Goal: Task Accomplishment & Management: Manage account settings

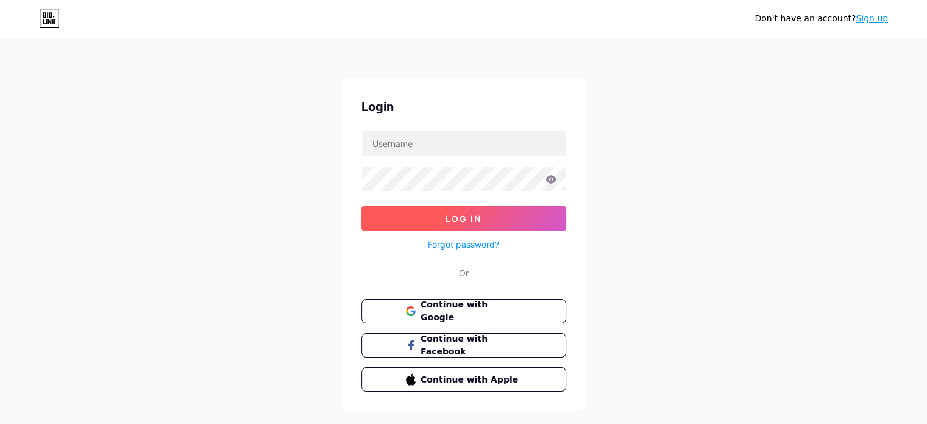
click at [443, 219] on button "Log In" at bounding box center [464, 218] width 205 height 24
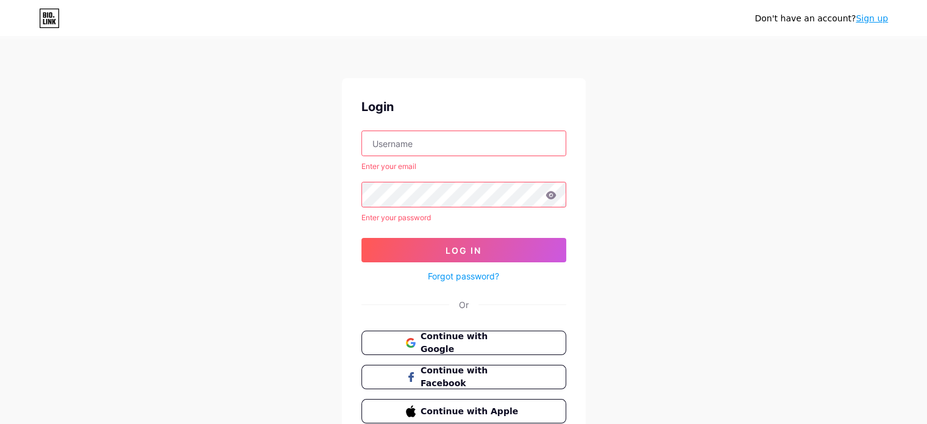
click at [422, 141] on input "text" at bounding box center [464, 143] width 204 height 24
type input "bestripvn@gmail.com"
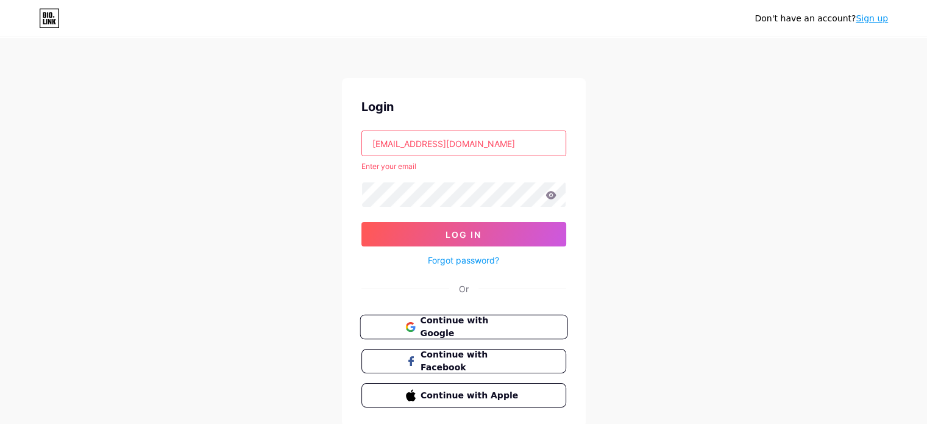
click at [436, 327] on span "Continue with Google" at bounding box center [471, 327] width 102 height 26
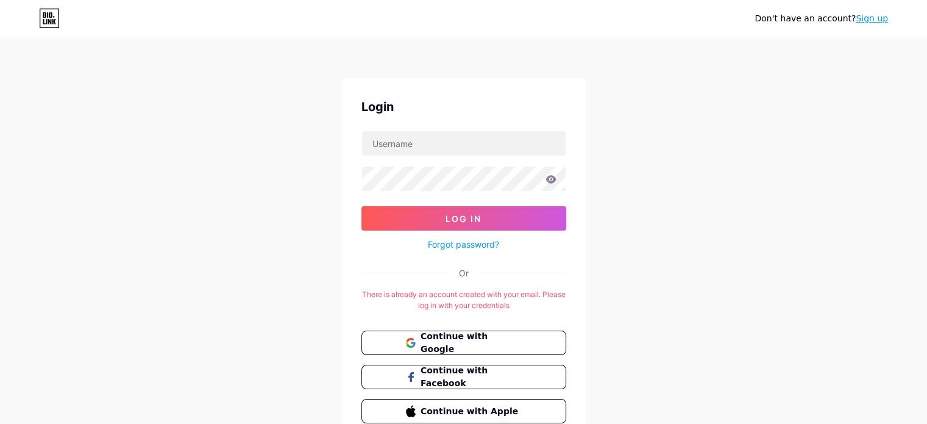
click at [385, 130] on div at bounding box center [464, 143] width 205 height 26
click at [396, 143] on input "text" at bounding box center [464, 143] width 204 height 24
type input "bestripvn@gmail.com"
click at [466, 340] on span "Continue with Google" at bounding box center [471, 343] width 102 height 26
click at [468, 151] on input "text" at bounding box center [464, 143] width 204 height 24
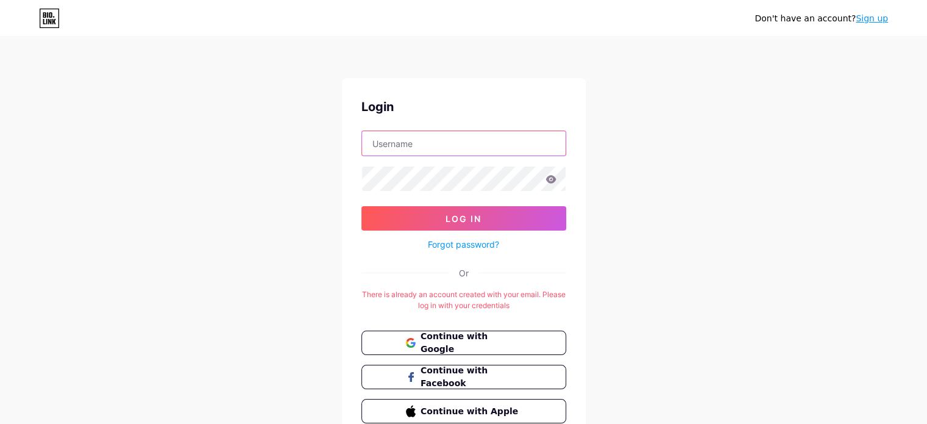
type input "[EMAIL_ADDRESS][DOMAIN_NAME]"
click at [553, 180] on icon at bounding box center [551, 179] width 10 height 8
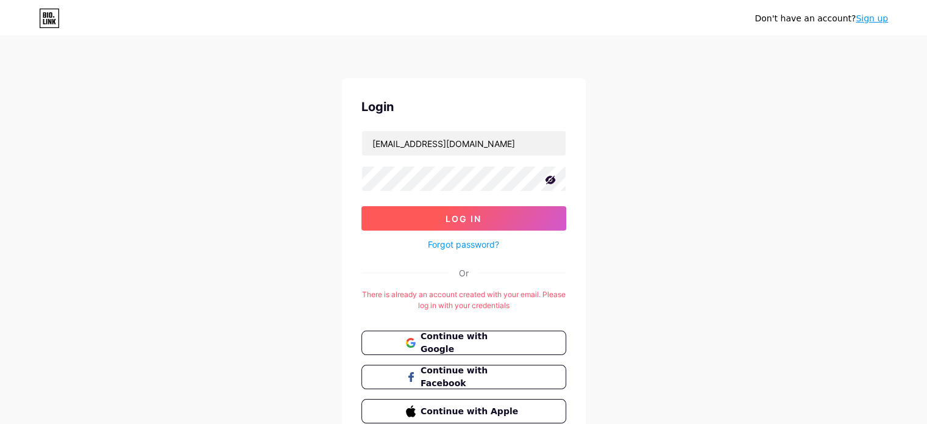
click at [440, 212] on button "Log In" at bounding box center [464, 218] width 205 height 24
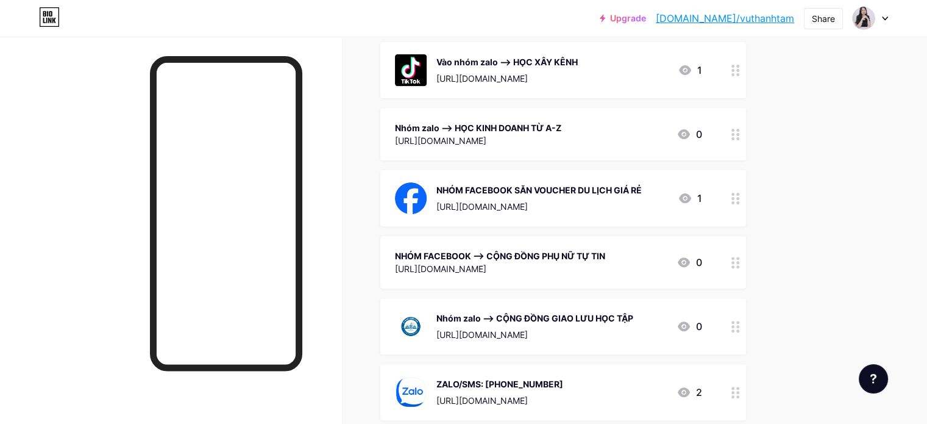
scroll to position [366, 0]
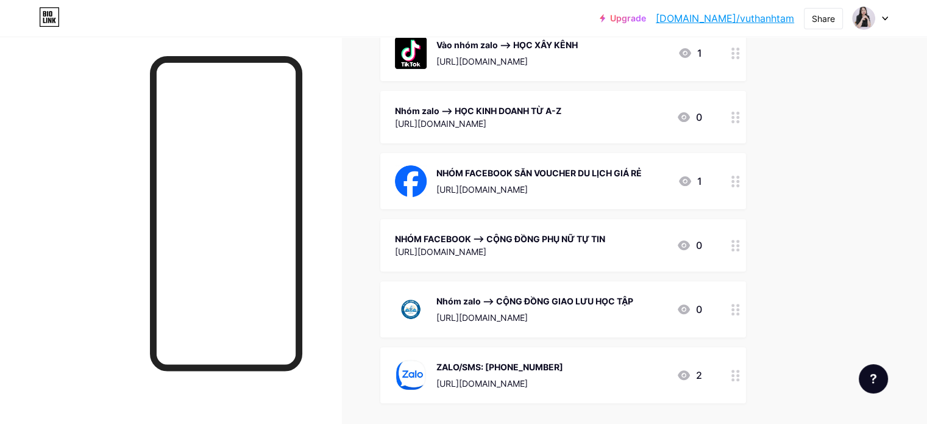
click at [590, 304] on div "Nhóm zalo --> CỘNG ĐỒNG GIAO LƯU HỌC TẬP" at bounding box center [535, 301] width 197 height 13
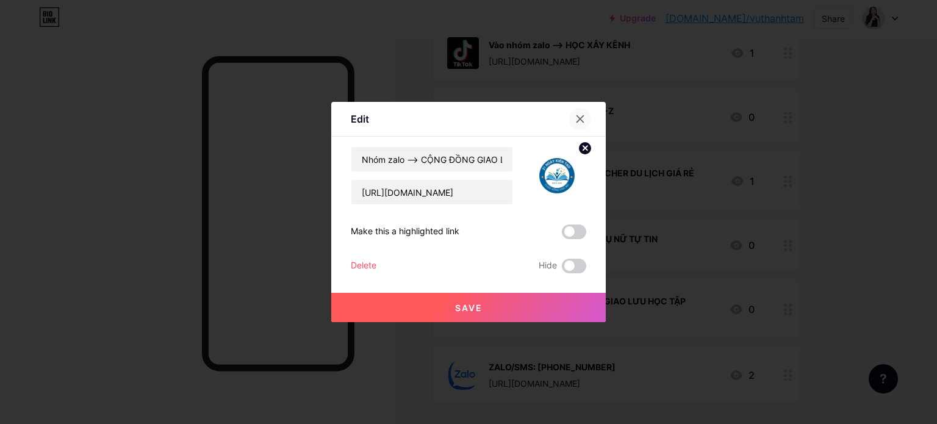
click at [582, 116] on div at bounding box center [580, 119] width 22 height 22
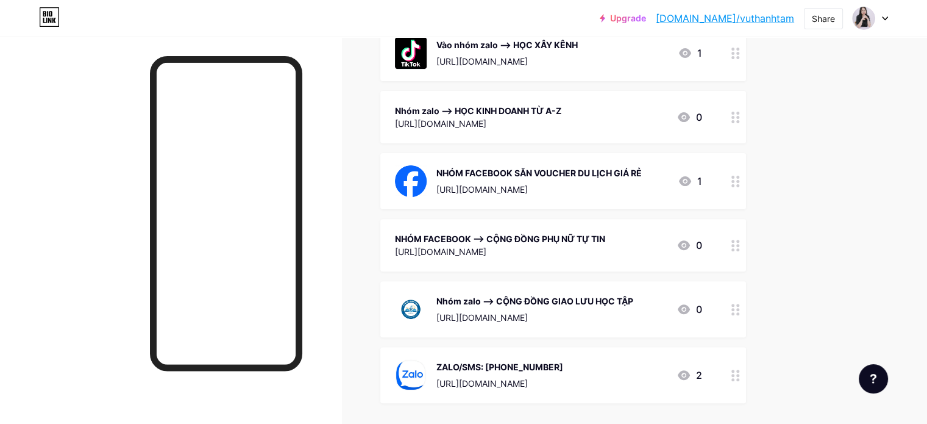
click at [534, 309] on div "Nhóm zalo --> CỘNG ĐỒNG GIAO LƯU HỌC TẬP https://zalo.me/g/fxgzvv517" at bounding box center [535, 309] width 197 height 32
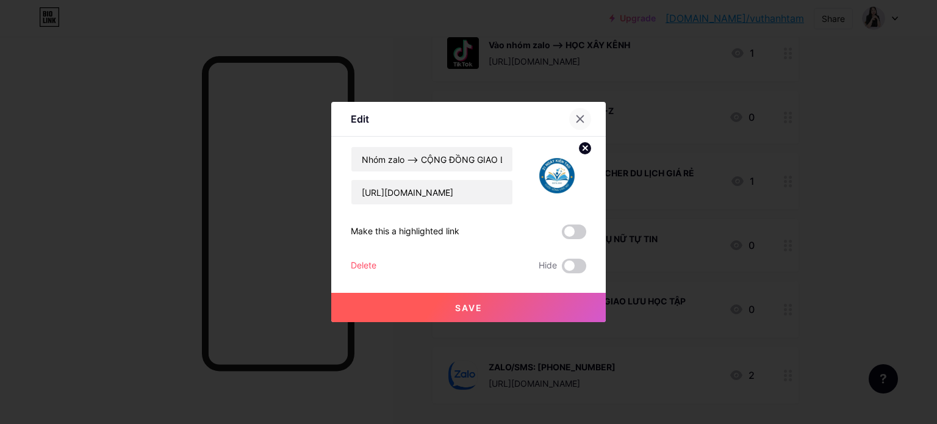
click at [577, 120] on icon at bounding box center [580, 119] width 7 height 7
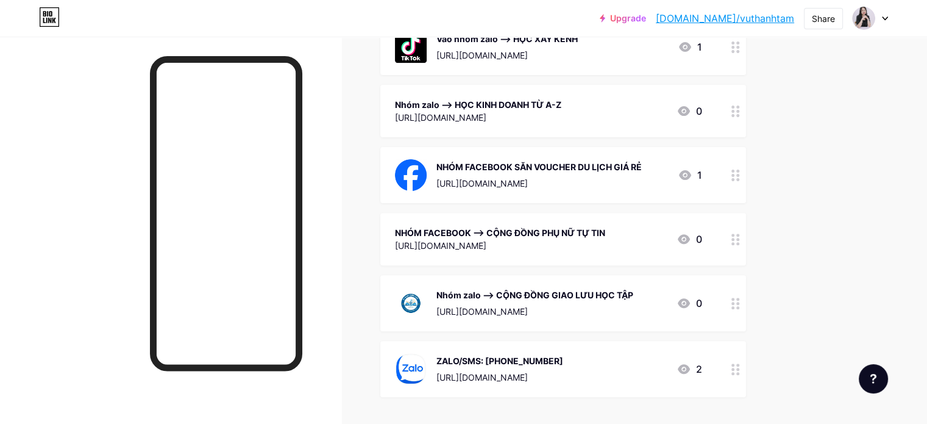
scroll to position [486, 0]
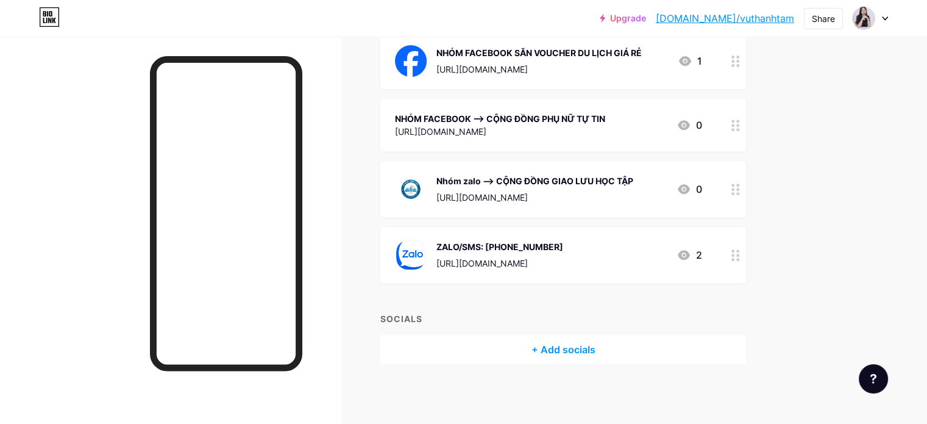
click at [588, 179] on div "Nhóm zalo --> CỘNG ĐỒNG GIAO LƯU HỌC TẬP" at bounding box center [535, 180] width 197 height 13
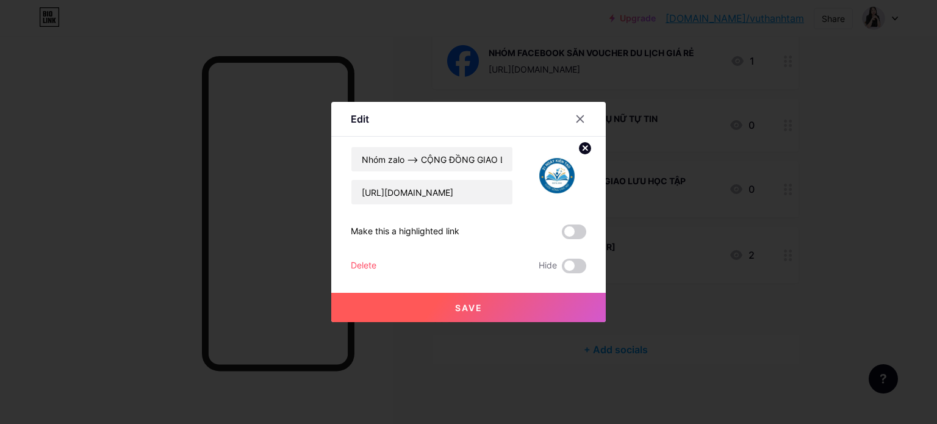
click at [579, 229] on span at bounding box center [574, 231] width 24 height 15
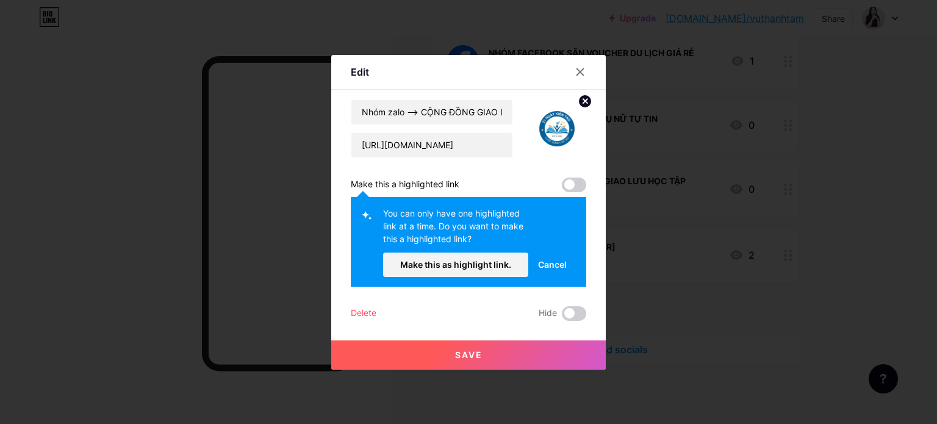
click at [576, 184] on span at bounding box center [574, 184] width 24 height 15
drag, startPoint x: 568, startPoint y: 181, endPoint x: 588, endPoint y: 182, distance: 19.5
click at [588, 182] on div "Edit Content YouTube Play YouTube video without leaving your page. ADD Vimeo Pl…" at bounding box center [468, 212] width 274 height 315
click at [571, 185] on span at bounding box center [574, 184] width 24 height 15
drag, startPoint x: 557, startPoint y: 188, endPoint x: 565, endPoint y: 185, distance: 8.3
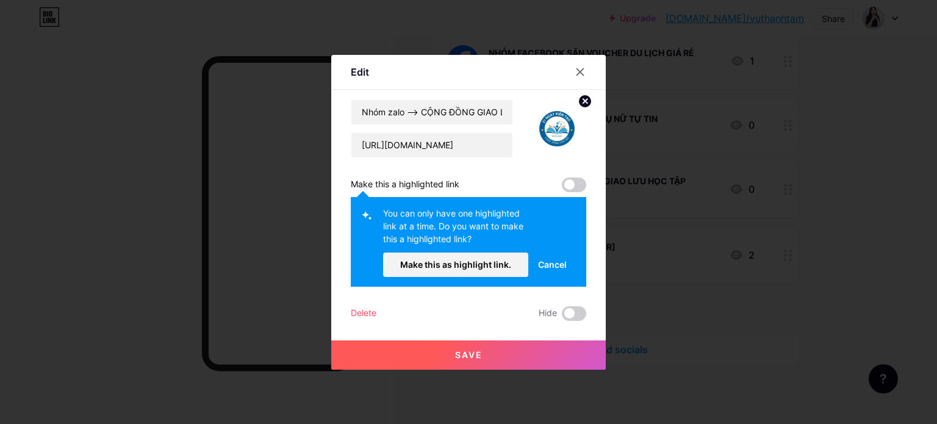
click at [562, 188] on span at bounding box center [574, 184] width 24 height 15
click at [573, 182] on span at bounding box center [574, 184] width 24 height 15
click at [570, 182] on span at bounding box center [574, 184] width 24 height 15
click at [577, 312] on span at bounding box center [574, 313] width 24 height 15
click at [562, 316] on input "checkbox" at bounding box center [562, 316] width 0 height 0
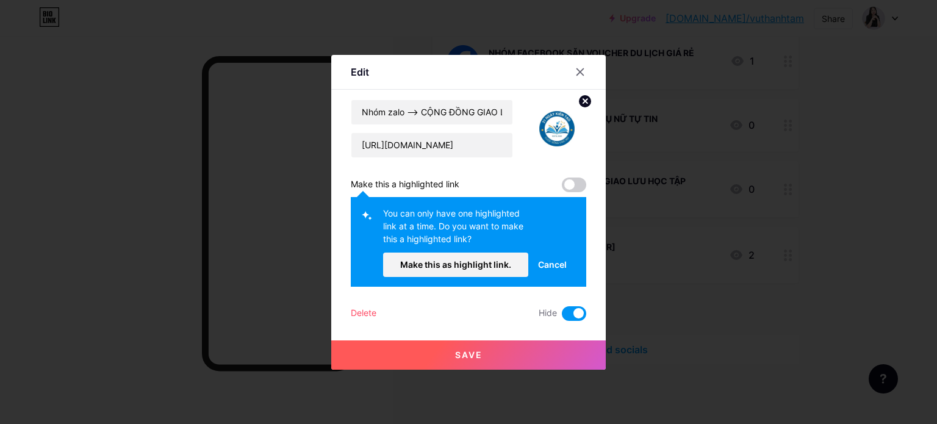
click at [496, 358] on button "Save" at bounding box center [468, 354] width 274 height 29
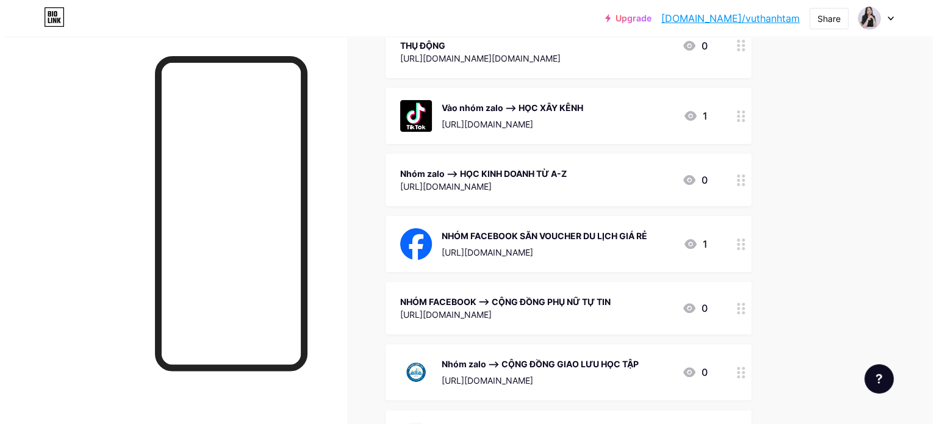
scroll to position [0, 0]
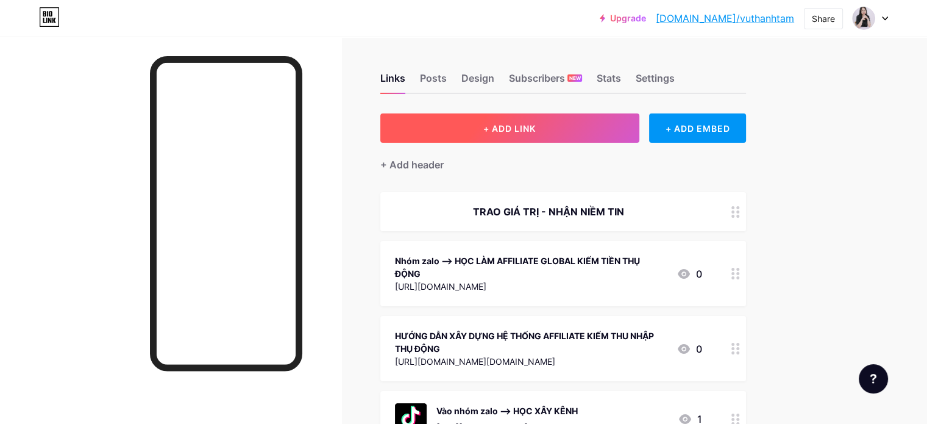
click at [536, 132] on span "+ ADD LINK" at bounding box center [510, 128] width 52 height 10
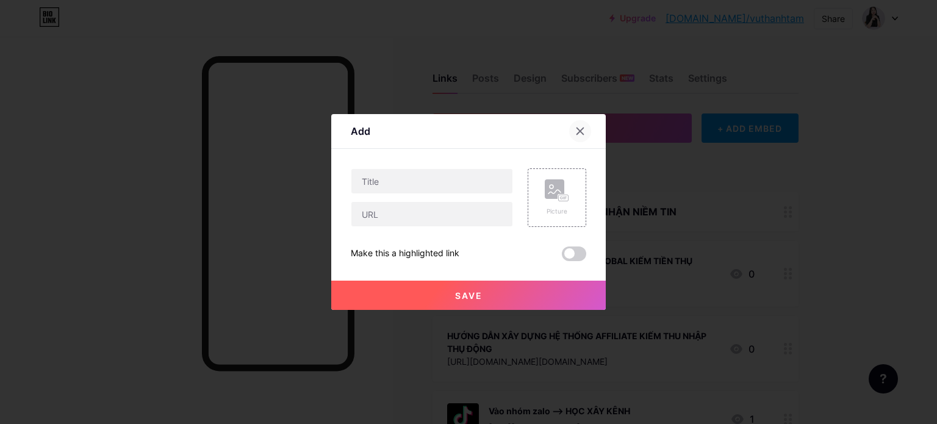
click at [577, 132] on icon at bounding box center [580, 131] width 7 height 7
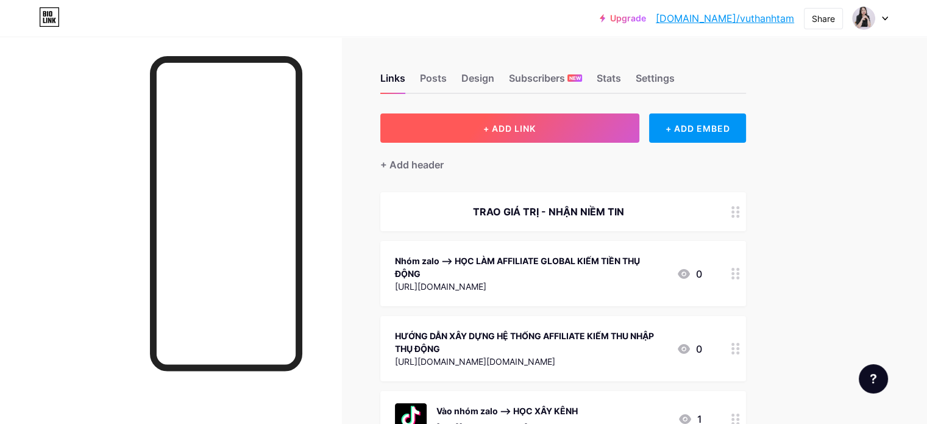
click at [579, 121] on button "+ ADD LINK" at bounding box center [510, 127] width 259 height 29
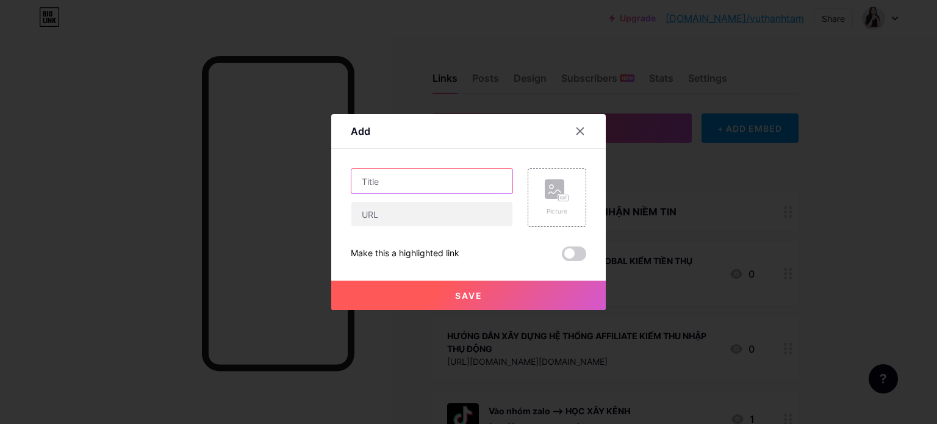
click at [388, 179] on input "text" at bounding box center [431, 181] width 161 height 24
paste input "[URL][DOMAIN_NAME]"
type input "h"
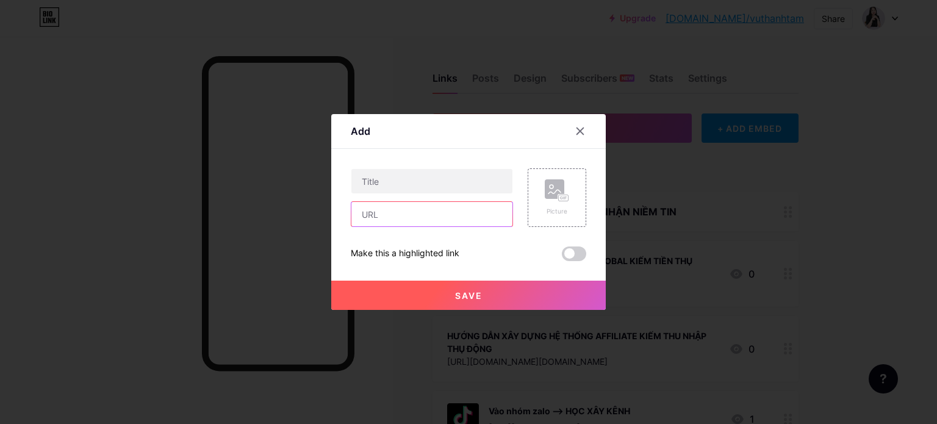
click at [417, 212] on input "text" at bounding box center [431, 214] width 161 height 24
paste input "[URL][DOMAIN_NAME]"
type input "[URL][DOMAIN_NAME]"
click at [552, 195] on rect at bounding box center [555, 189] width 20 height 20
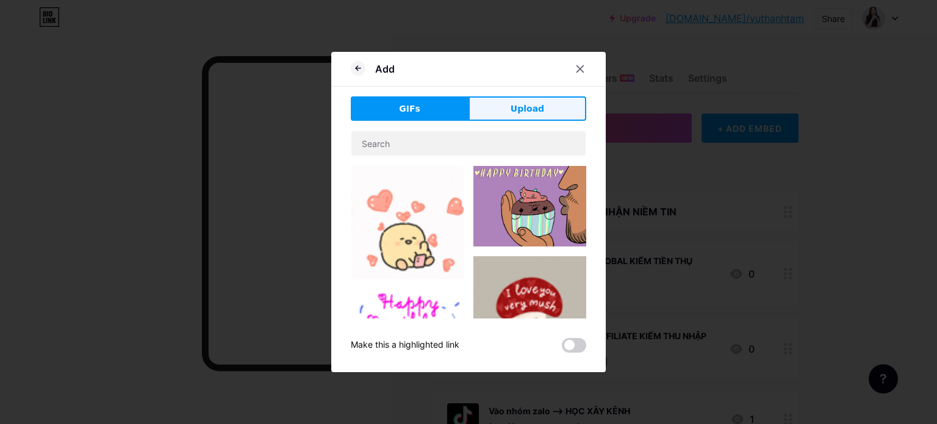
click at [502, 110] on button "Upload" at bounding box center [527, 108] width 118 height 24
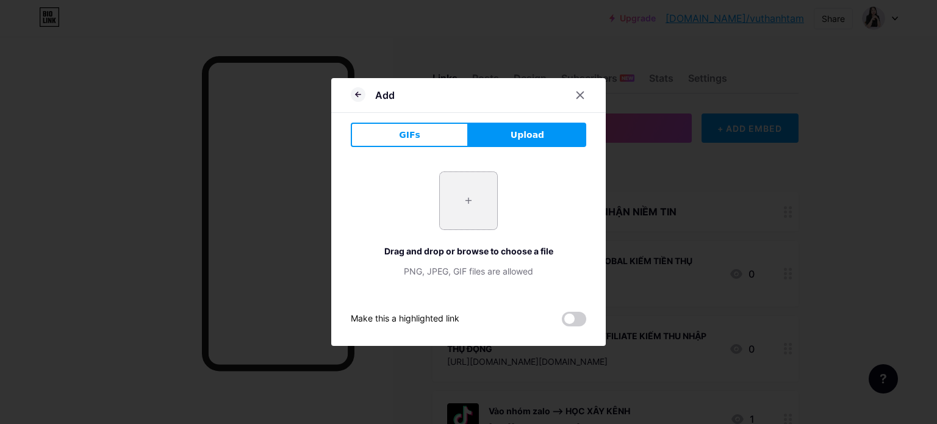
click at [462, 197] on input "file" at bounding box center [468, 200] width 57 height 57
type input "C:\fakepath\z6896276710002_eb14f97e639a77424ddbb49d3ff411b5.jpg"
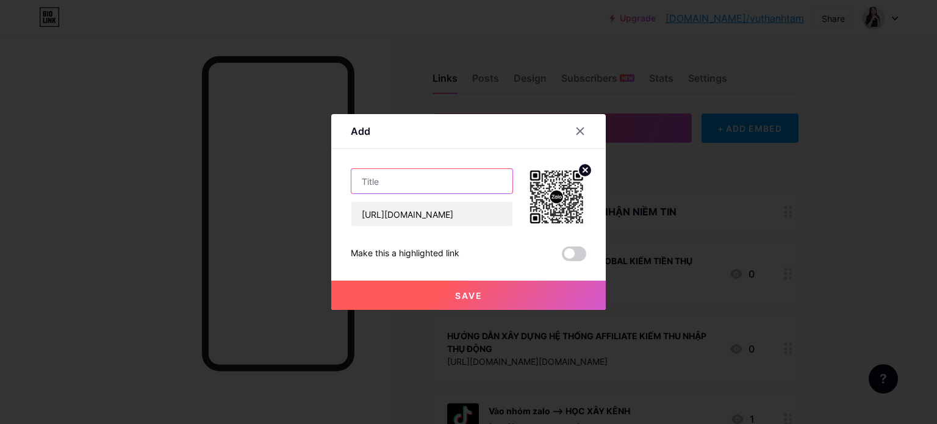
click at [427, 178] on input "text" at bounding box center [431, 181] width 161 height 24
type input "N"
type input "q"
type input "Quét mã QR zalo để vào nhóm: Học kinh doanh du lịch online"
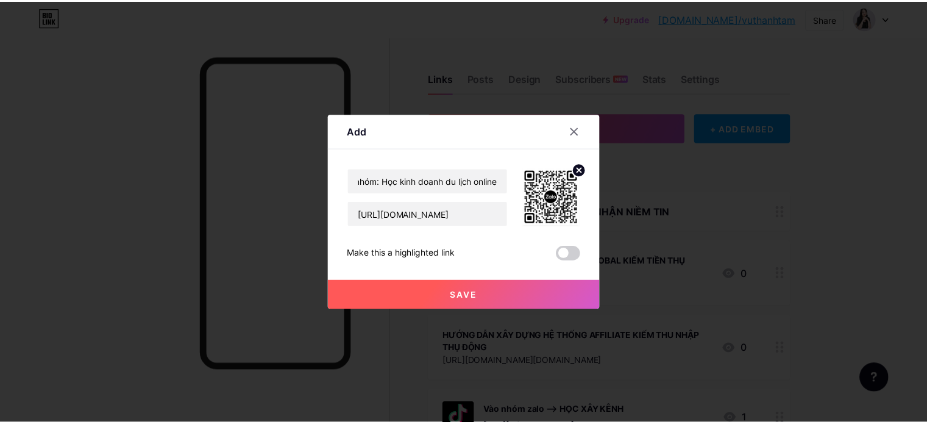
scroll to position [0, 0]
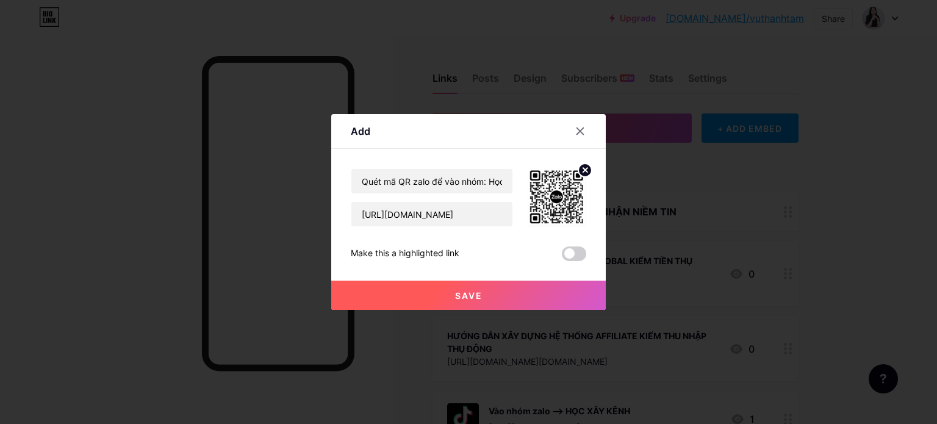
click at [581, 256] on span at bounding box center [574, 253] width 24 height 15
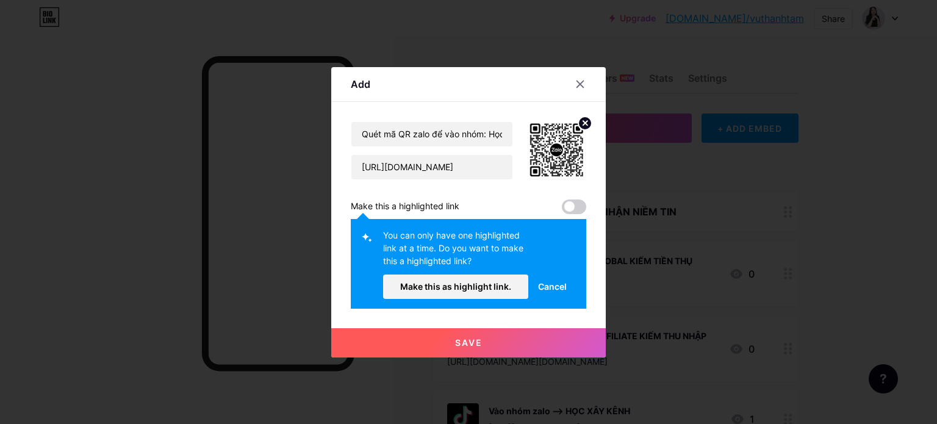
click at [572, 208] on span at bounding box center [574, 206] width 24 height 15
click at [550, 286] on span "Cancel" at bounding box center [552, 286] width 29 height 13
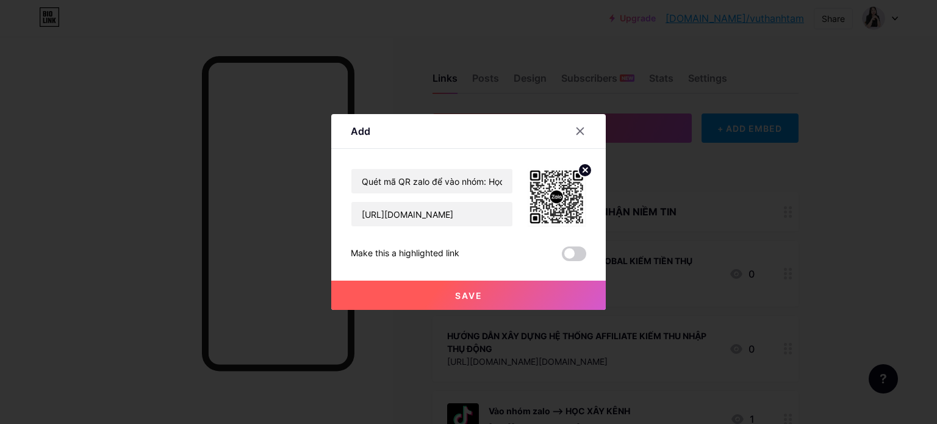
click at [455, 297] on span "Save" at bounding box center [468, 295] width 27 height 10
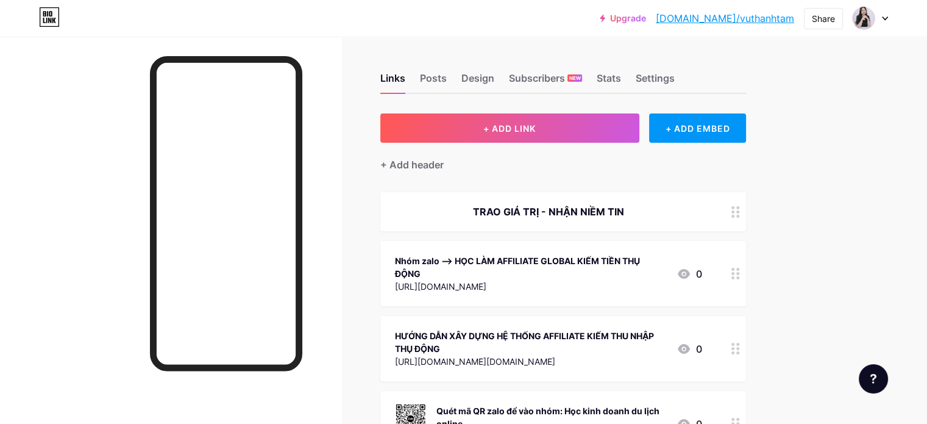
scroll to position [122, 0]
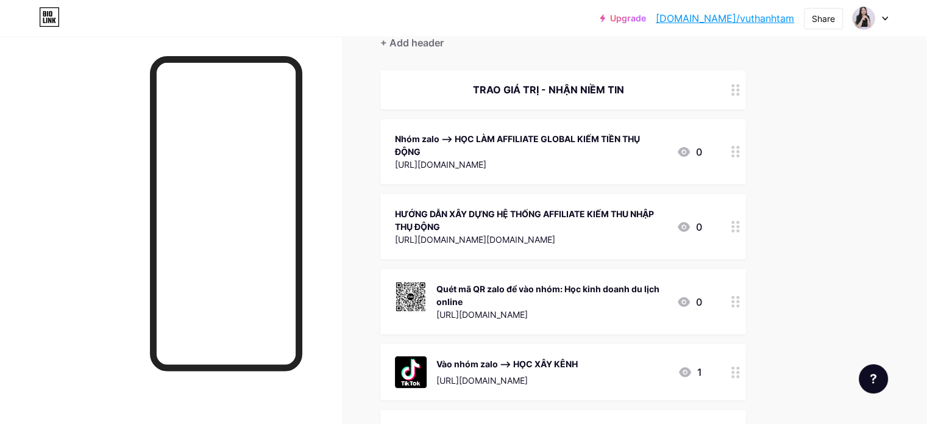
click at [560, 294] on div "Quét mã QR zalo để vào nhóm: Học kinh doanh du lịch online" at bounding box center [552, 295] width 231 height 26
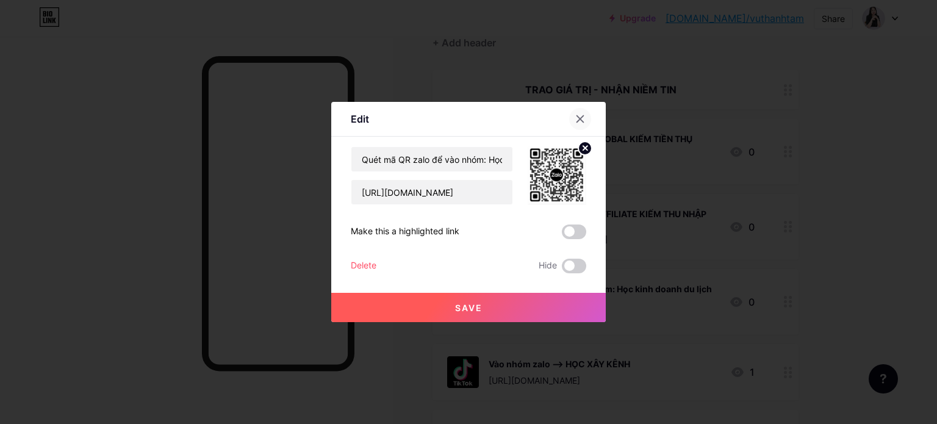
click at [577, 117] on icon at bounding box center [580, 119] width 7 height 7
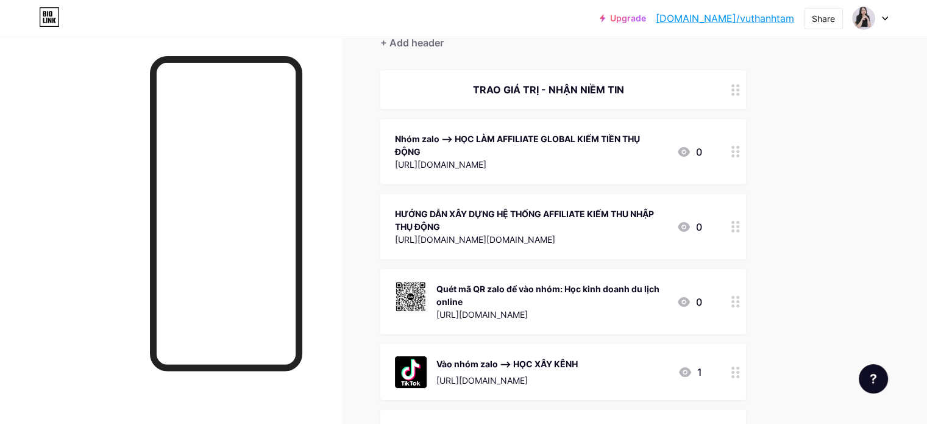
click at [644, 291] on div "Quét mã QR zalo để vào nhóm: Học kinh doanh du lịch online" at bounding box center [552, 295] width 231 height 26
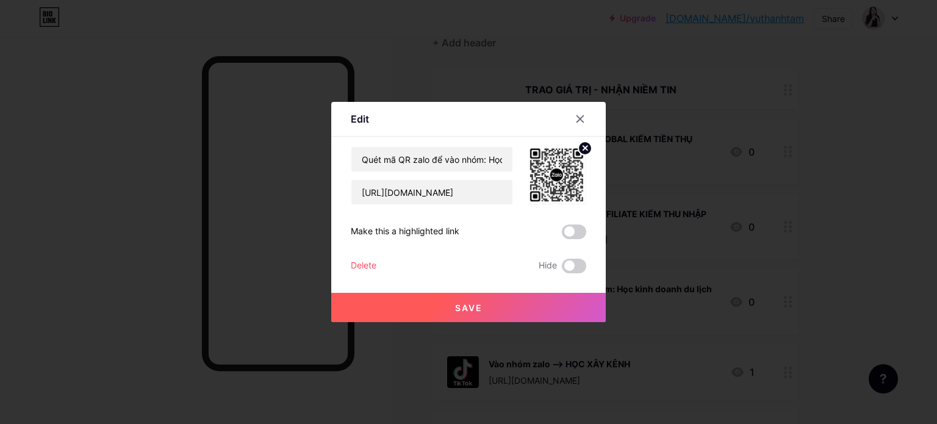
click at [578, 148] on circle at bounding box center [584, 147] width 13 height 13
click at [560, 186] on div "Picture" at bounding box center [557, 189] width 24 height 9
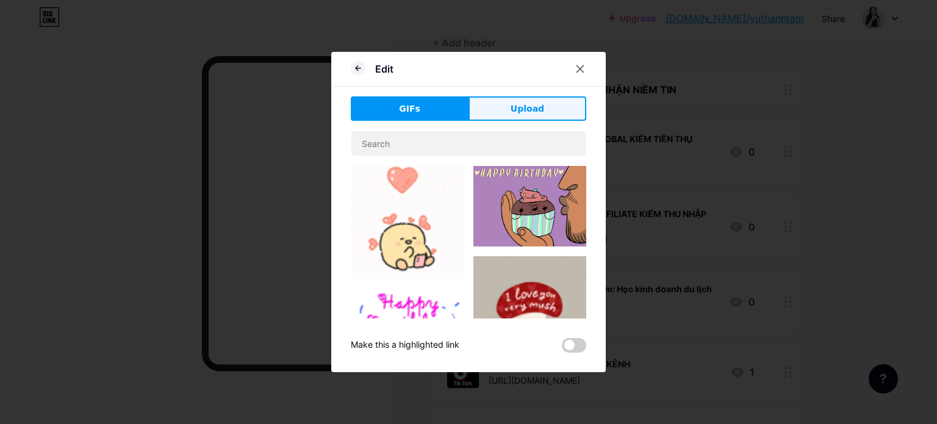
click at [535, 118] on button "Upload" at bounding box center [527, 108] width 118 height 24
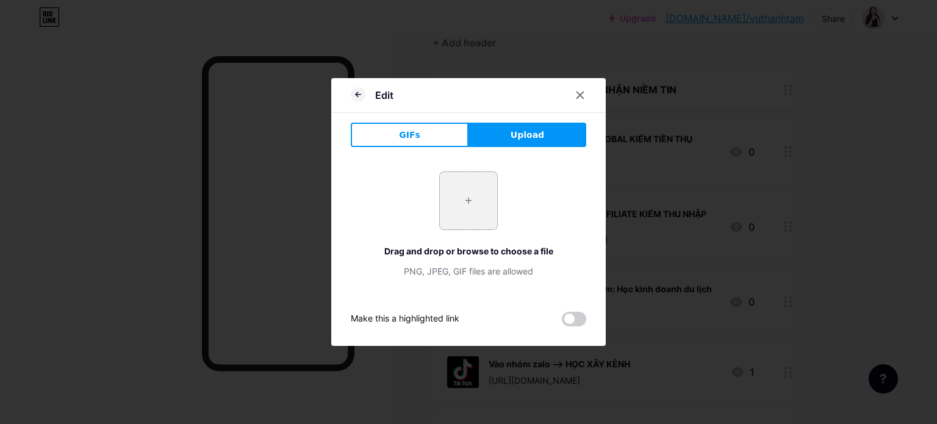
click at [476, 212] on input "file" at bounding box center [468, 200] width 57 height 57
type input "C:\fakepath\Modern Tourism Travel Agency Logo.jpg"
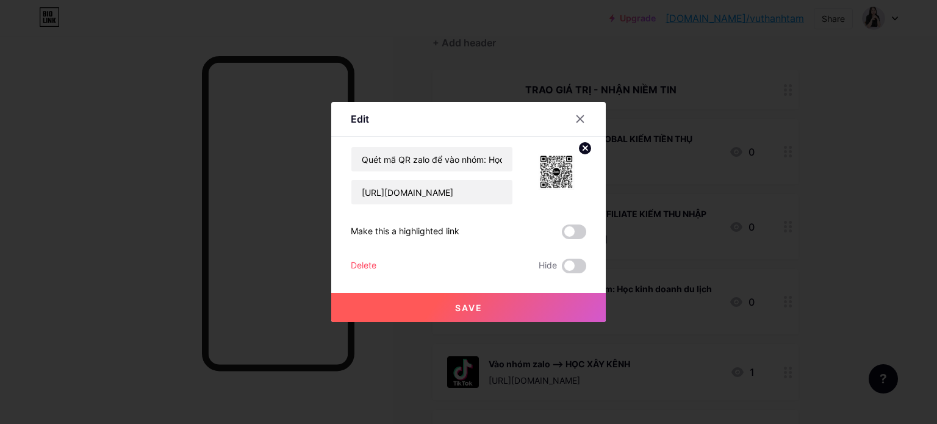
click at [491, 302] on button "Save" at bounding box center [468, 307] width 274 height 29
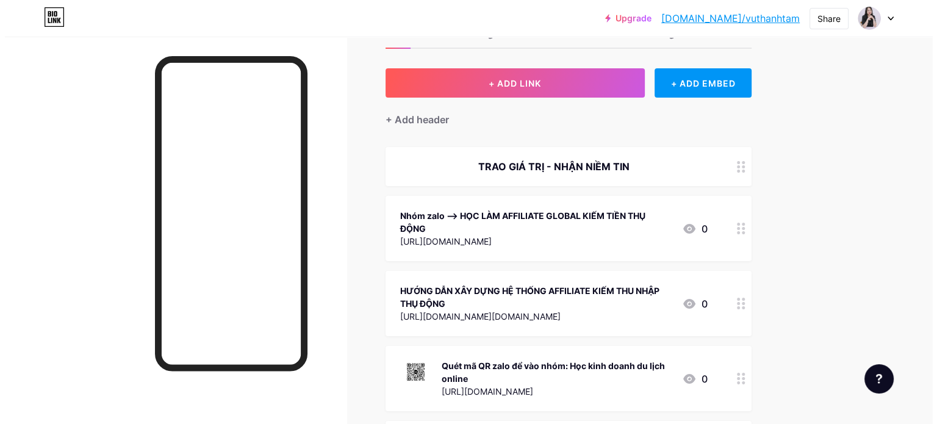
scroll to position [0, 0]
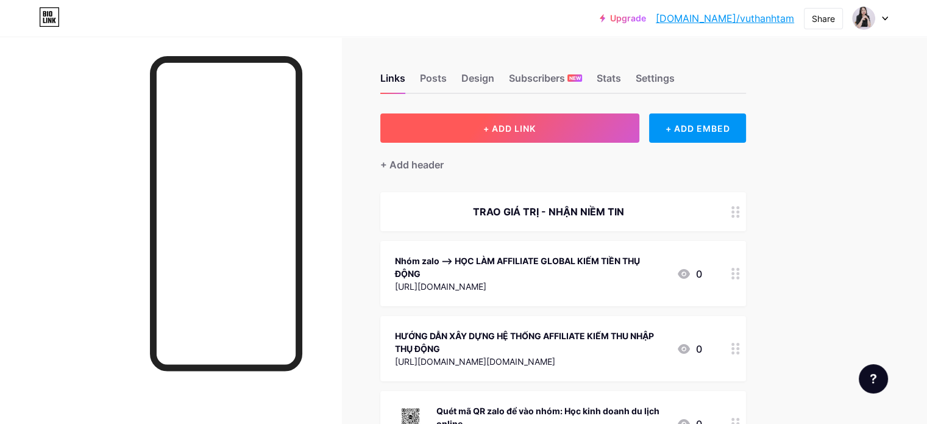
click at [591, 120] on button "+ ADD LINK" at bounding box center [510, 127] width 259 height 29
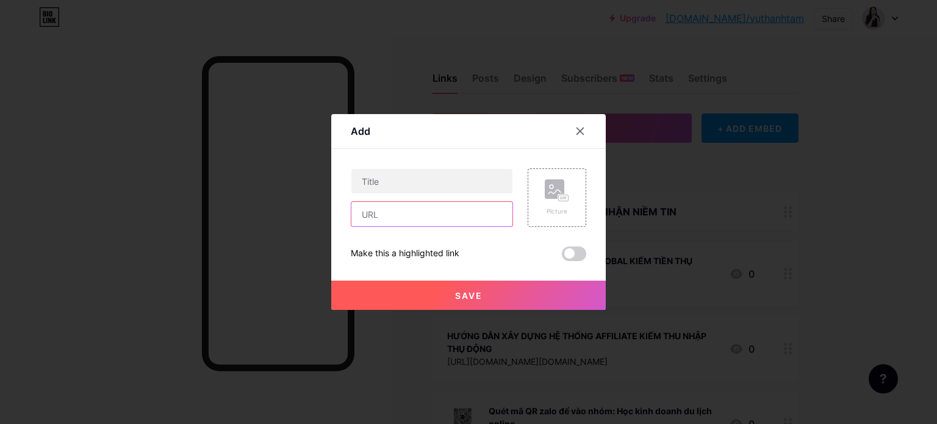
click at [407, 216] on input "text" at bounding box center [431, 214] width 161 height 24
paste input "[URL][DOMAIN_NAME]"
type input "[URL][DOMAIN_NAME]"
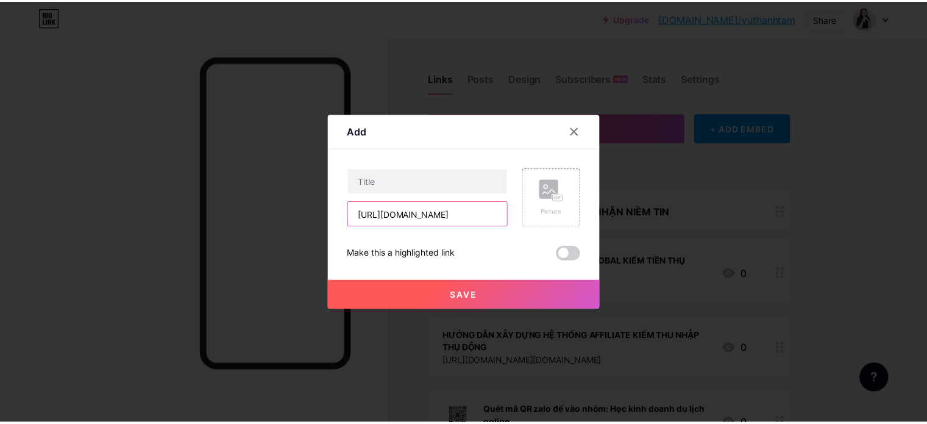
scroll to position [0, 0]
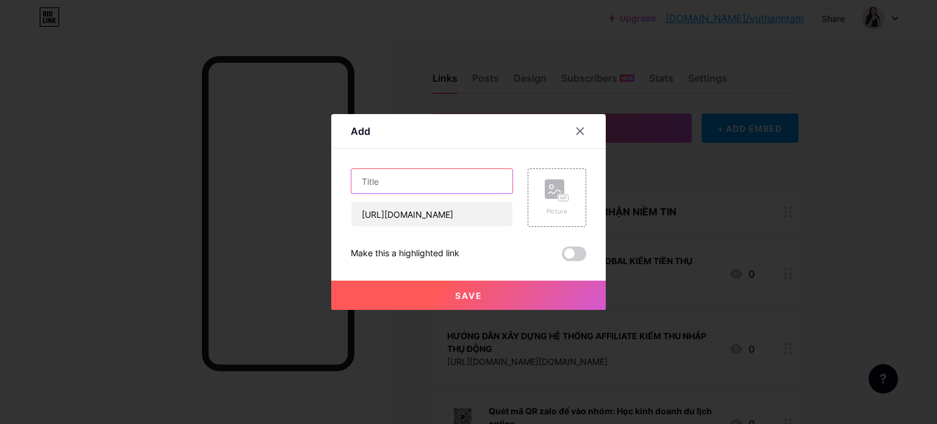
click at [422, 183] on input "text" at bounding box center [431, 181] width 161 height 24
click at [422, 183] on input "Facebook" at bounding box center [431, 181] width 161 height 24
type input "Facebook: [PERSON_NAME] [PERSON_NAME]"
click at [562, 202] on div "Picture" at bounding box center [557, 197] width 24 height 37
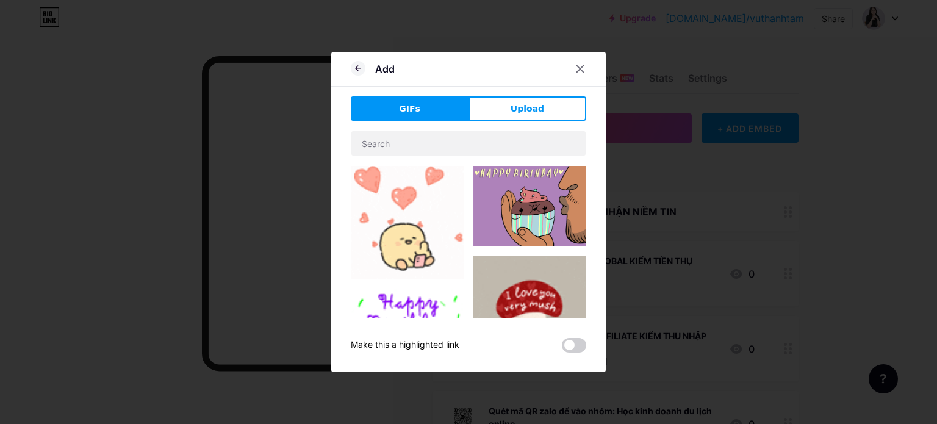
click at [510, 92] on div "Add GIFs Upload Content YouTube Play YouTube video without leaving your page. A…" at bounding box center [468, 212] width 274 height 320
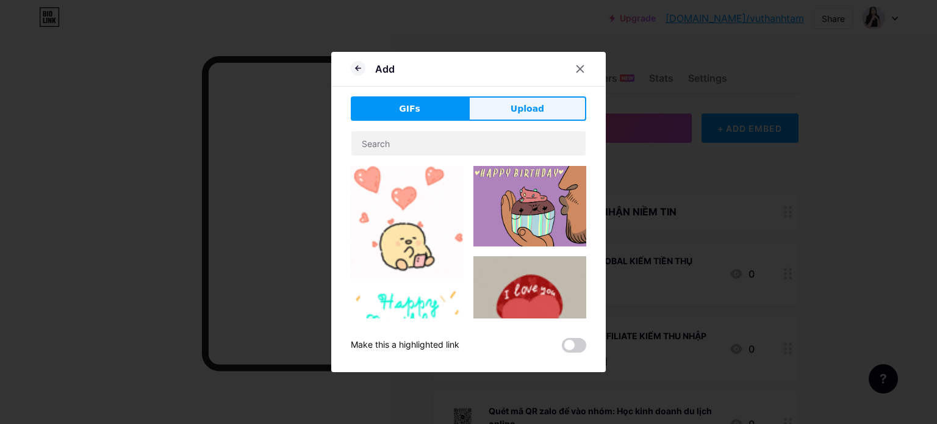
click at [513, 103] on span "Upload" at bounding box center [527, 108] width 34 height 13
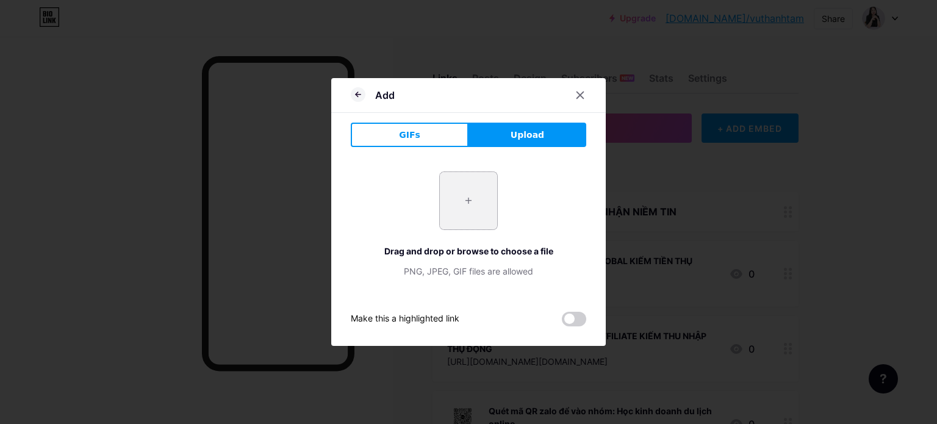
click at [466, 202] on input "file" at bounding box center [468, 200] width 57 height 57
type input "C:\fakepath\z6896359819068_6bc540018e4f1ac1fc608697a6ec81e6.jpg"
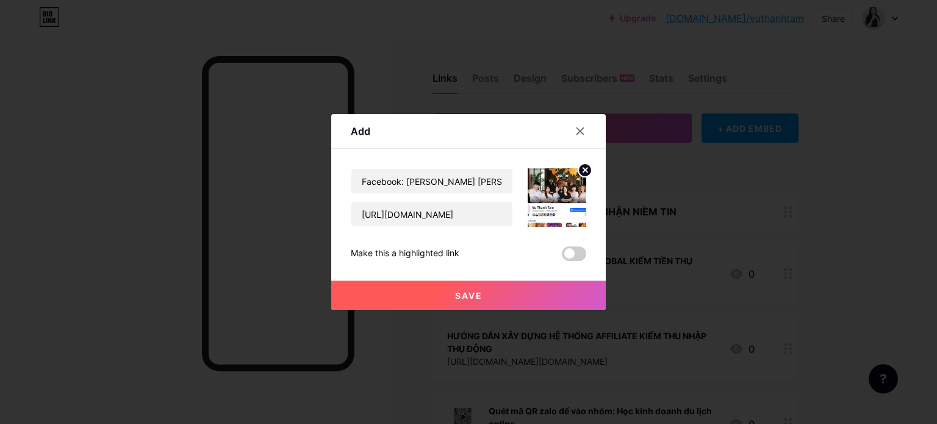
click at [457, 293] on span "Save" at bounding box center [468, 295] width 27 height 10
